Goal: Navigation & Orientation: Find specific page/section

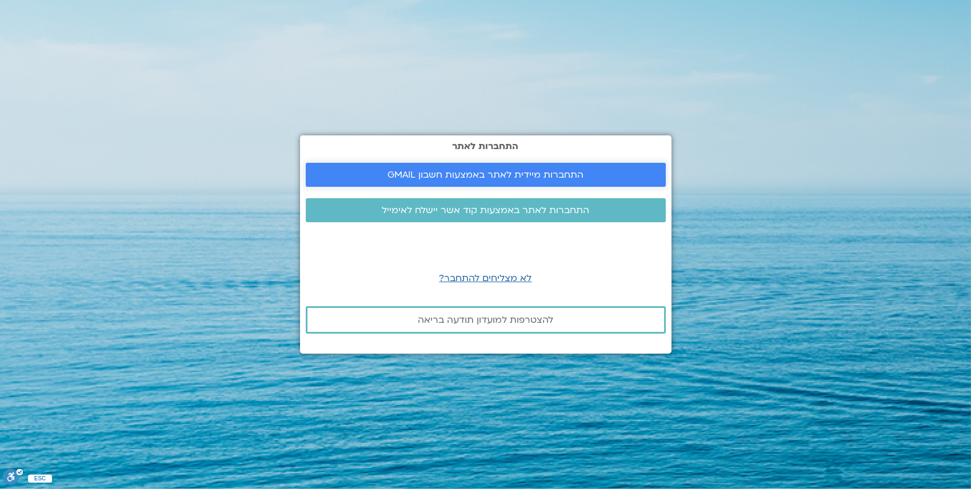
click at [483, 172] on span "התחברות מיידית לאתר באמצעות חשבון GMAIL" at bounding box center [485, 175] width 196 height 10
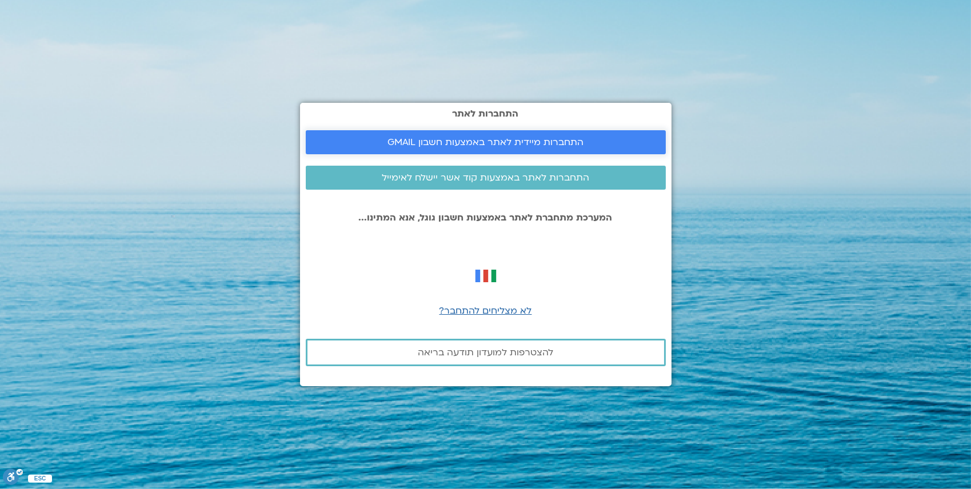
click at [497, 139] on span "התחברות מיידית לאתר באמצעות חשבון GMAIL" at bounding box center [485, 142] width 196 height 10
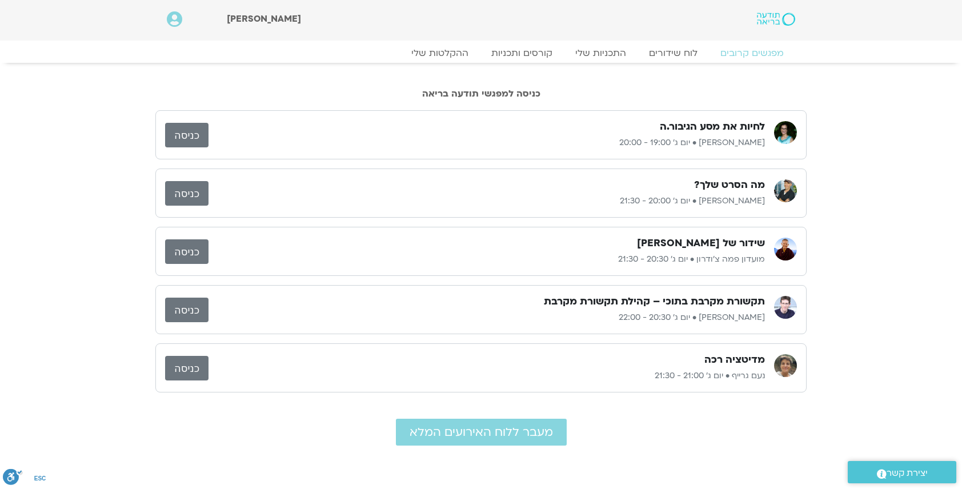
click at [179, 194] on link "כניסה" at bounding box center [186, 193] width 43 height 25
